Goal: Navigation & Orientation: Understand site structure

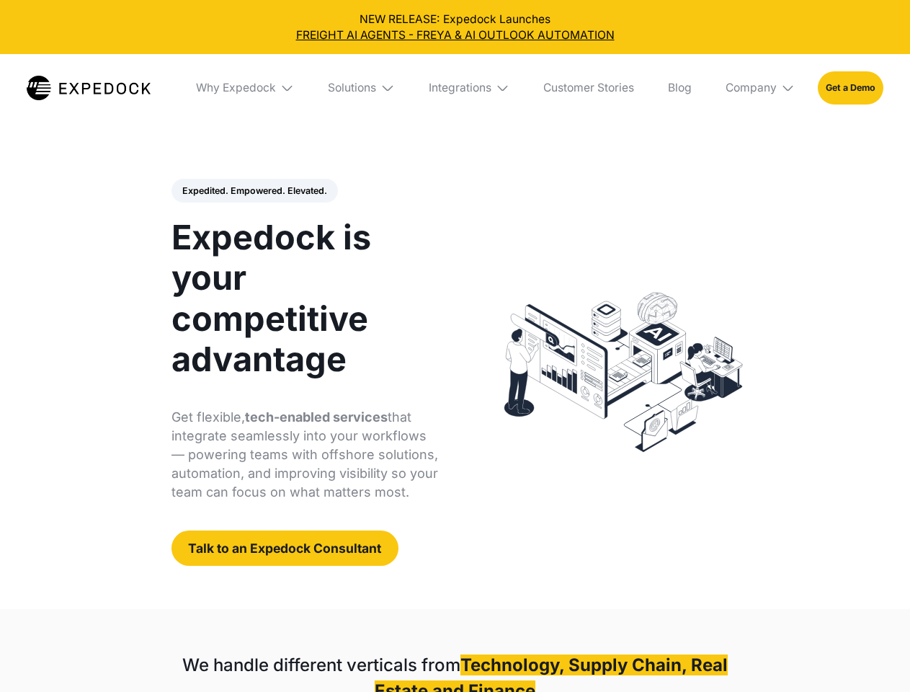
select select
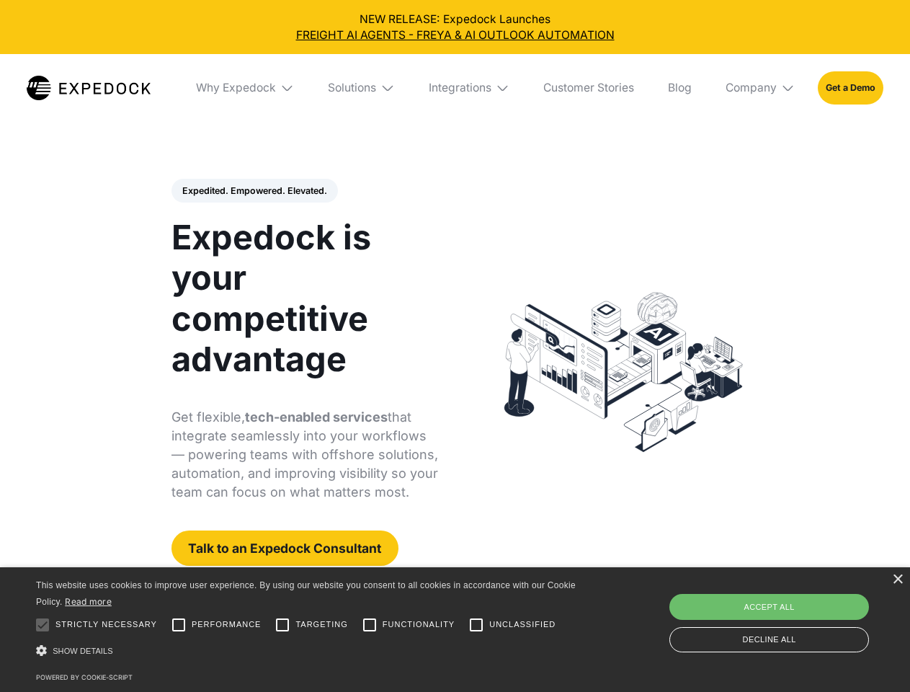
click at [455, 88] on div "Integrations" at bounding box center [460, 88] width 63 height 14
click at [246, 88] on div "Why Expedock" at bounding box center [224, 88] width 80 height 14
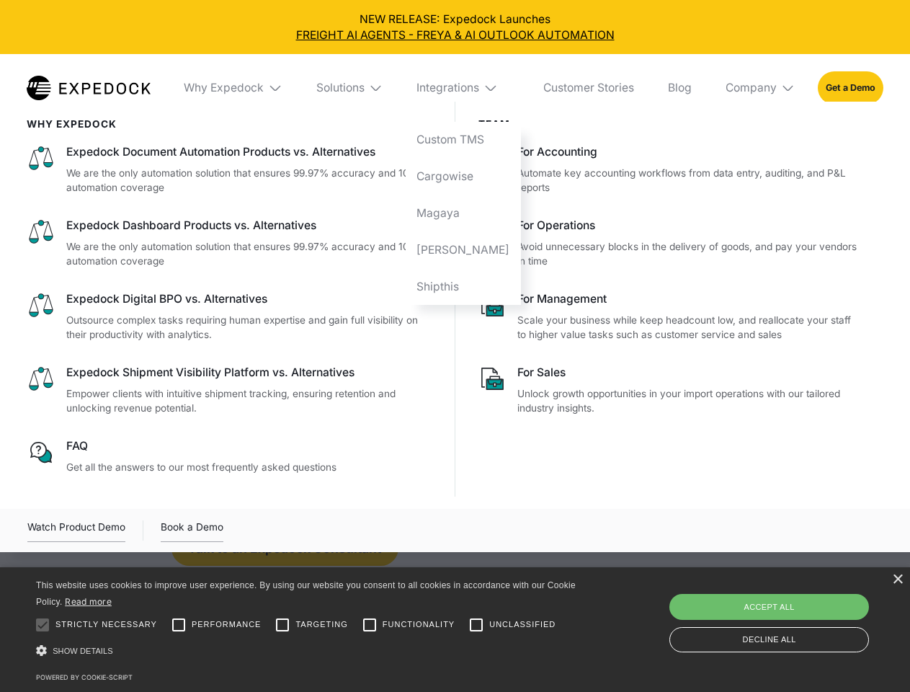
click at [362, 88] on div "Solutions" at bounding box center [340, 88] width 48 height 14
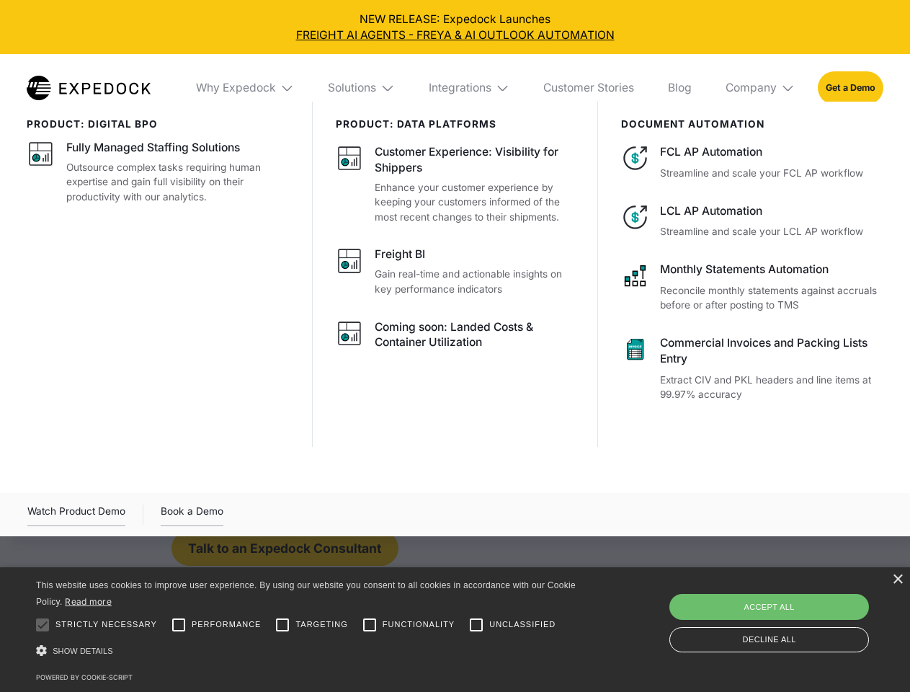
click at [470, 88] on div "Integrations" at bounding box center [460, 88] width 63 height 14
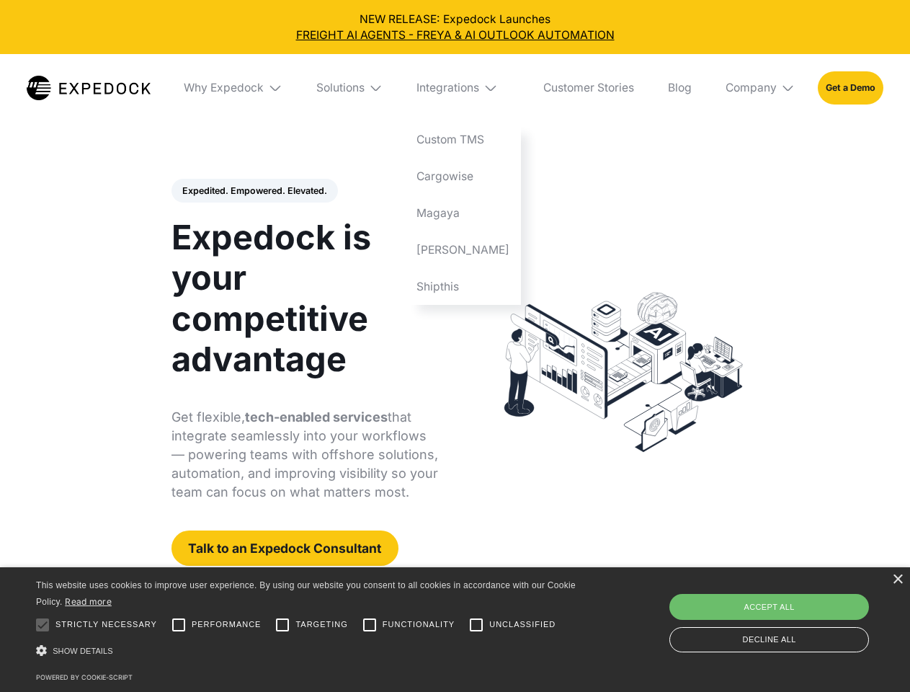
click at [761, 88] on div "Company" at bounding box center [751, 88] width 51 height 14
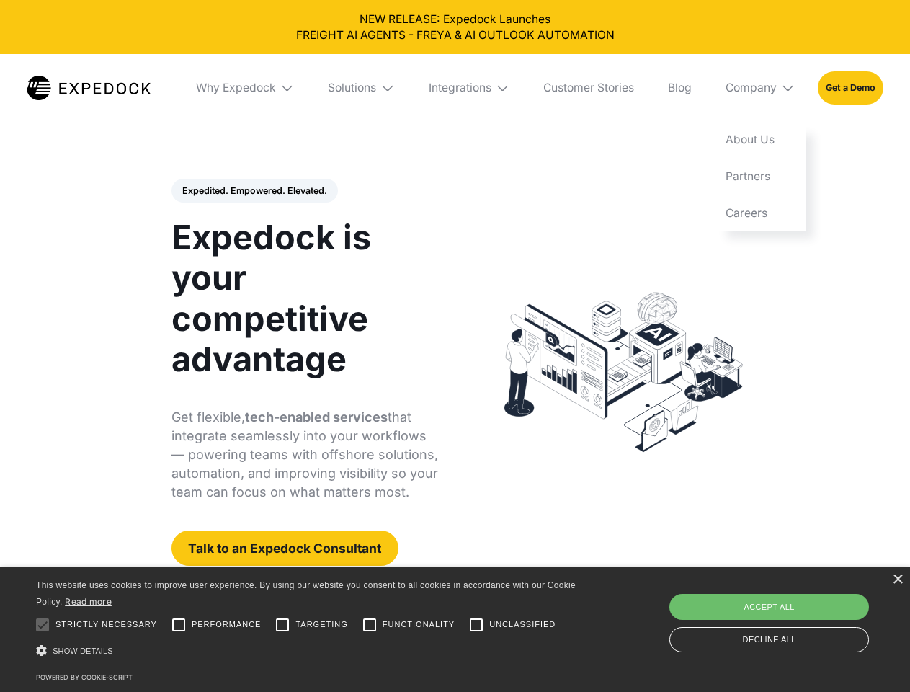
click at [254, 191] on div "Expedited. Empowered. Elevated. Automate Freight Document Extraction at 99.97% …" at bounding box center [304, 373] width 267 height 388
click at [43, 625] on div at bounding box center [42, 624] width 29 height 29
click at [179, 625] on input "Performance" at bounding box center [178, 624] width 29 height 29
checkbox input "true"
click at [282, 625] on input "Targeting" at bounding box center [282, 624] width 29 height 29
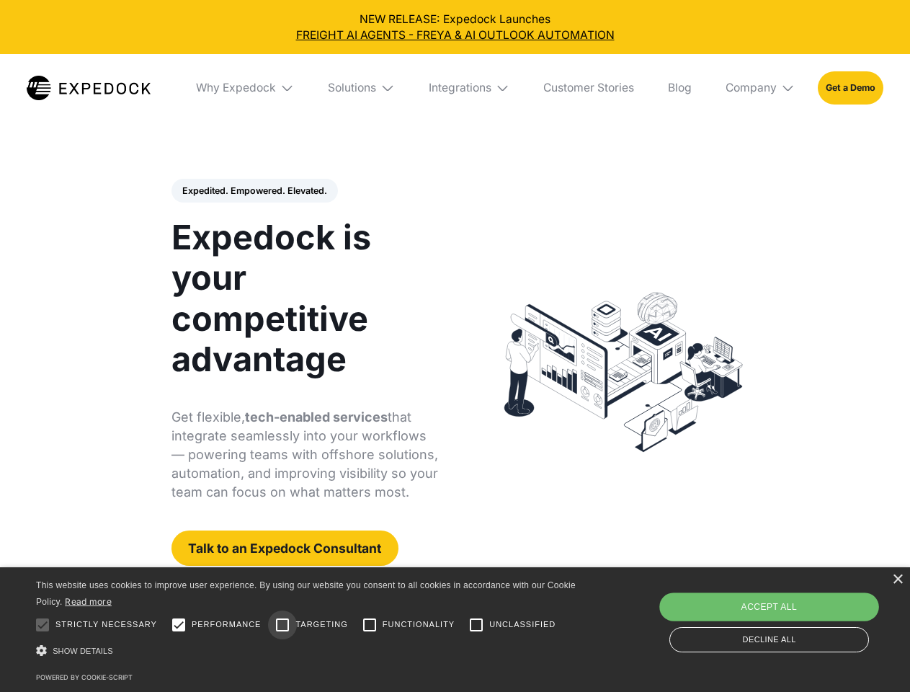
checkbox input "true"
click at [370, 625] on input "Functionality" at bounding box center [369, 624] width 29 height 29
checkbox input "true"
